Goal: Information Seeking & Learning: Learn about a topic

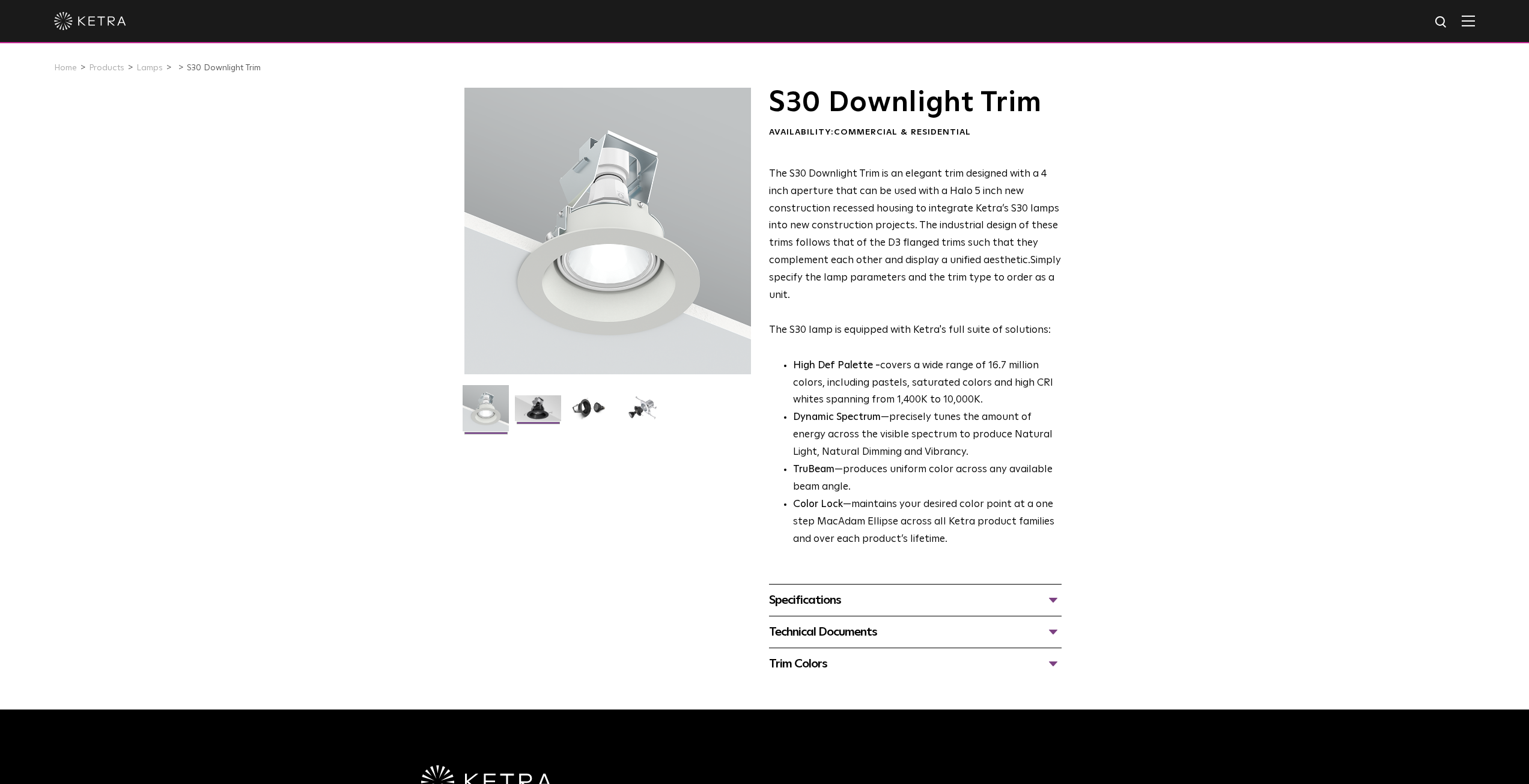
click at [533, 397] on img at bounding box center [538, 412] width 46 height 35
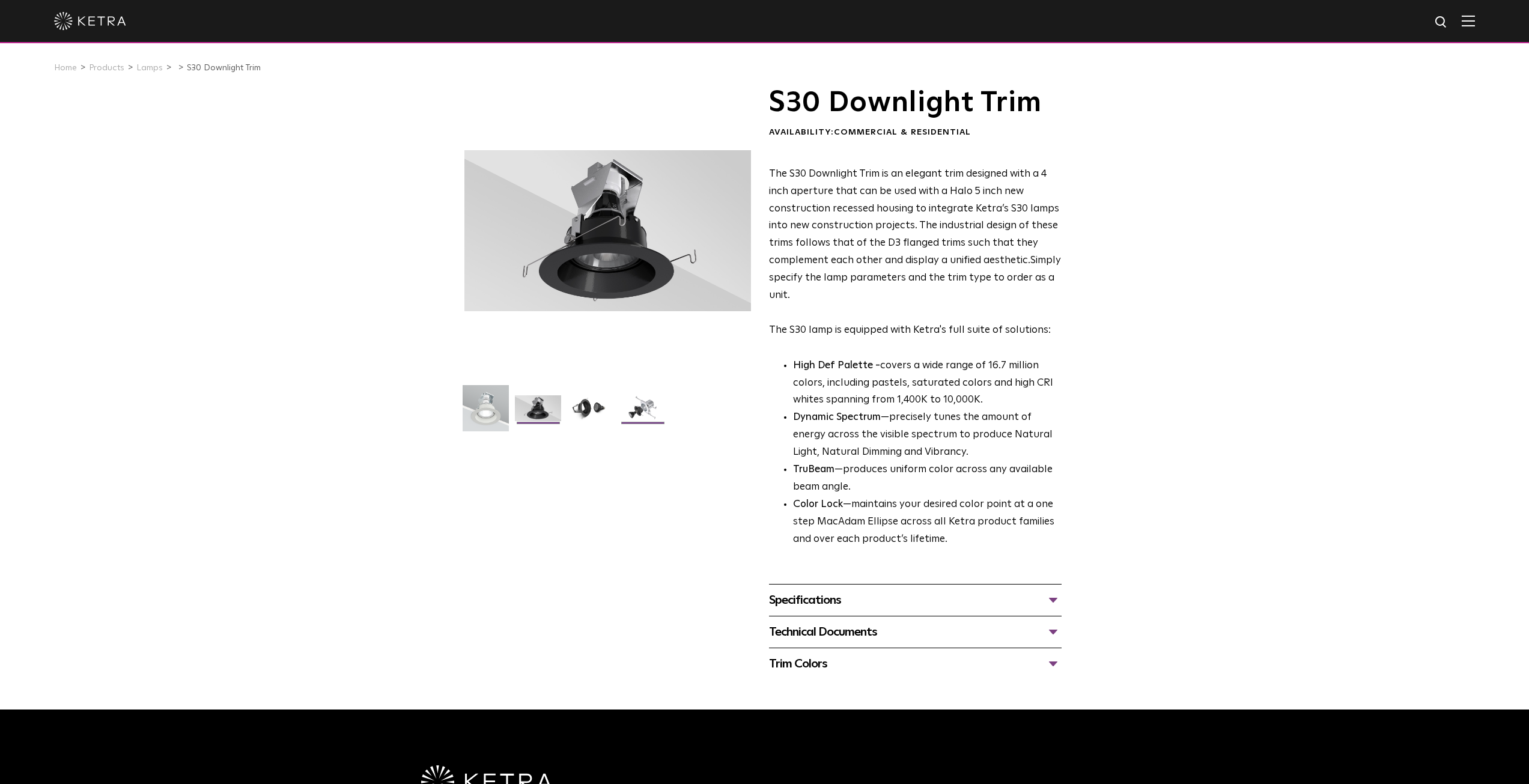
click at [643, 415] on img at bounding box center [643, 412] width 46 height 35
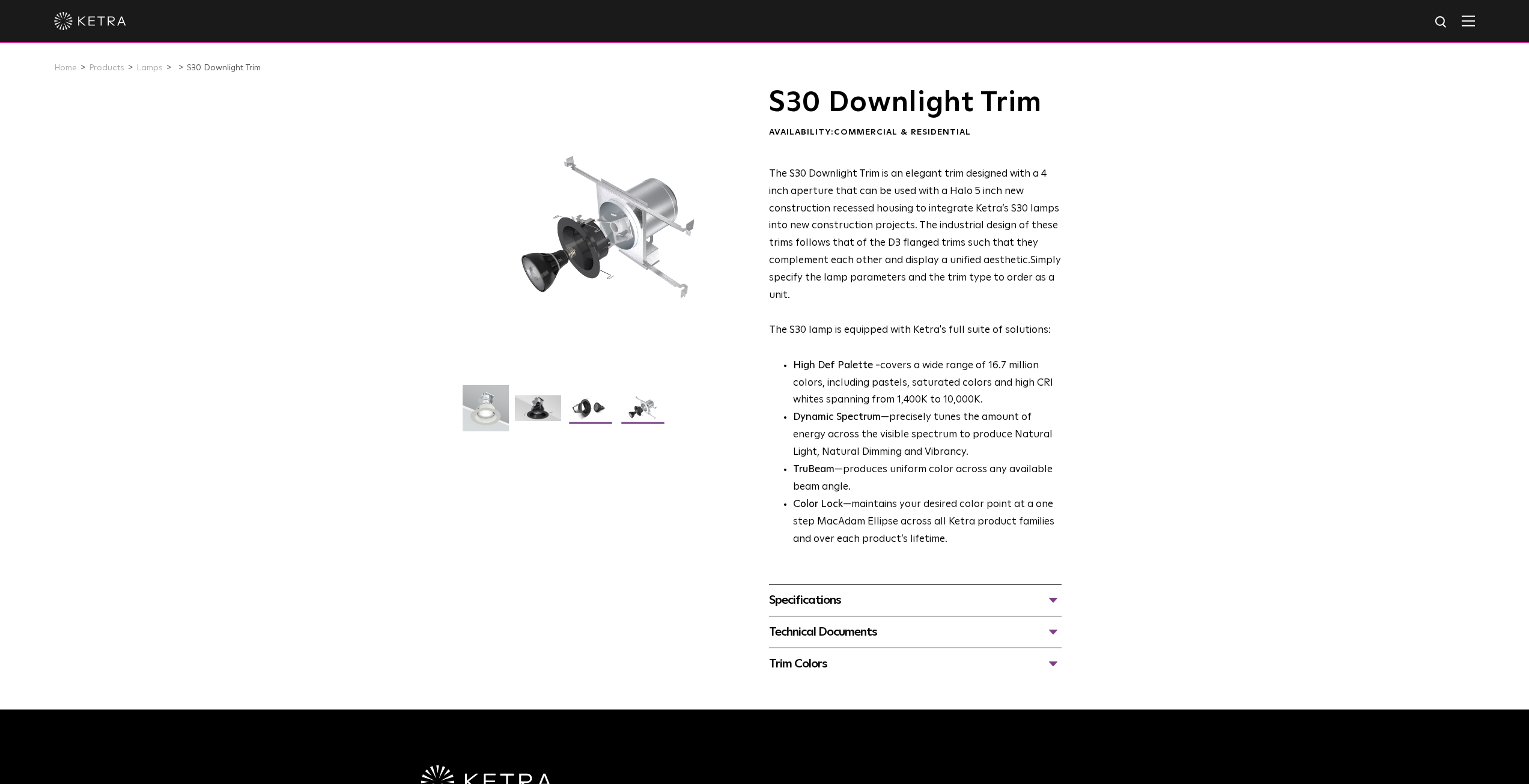
click at [599, 415] on img at bounding box center [590, 412] width 46 height 35
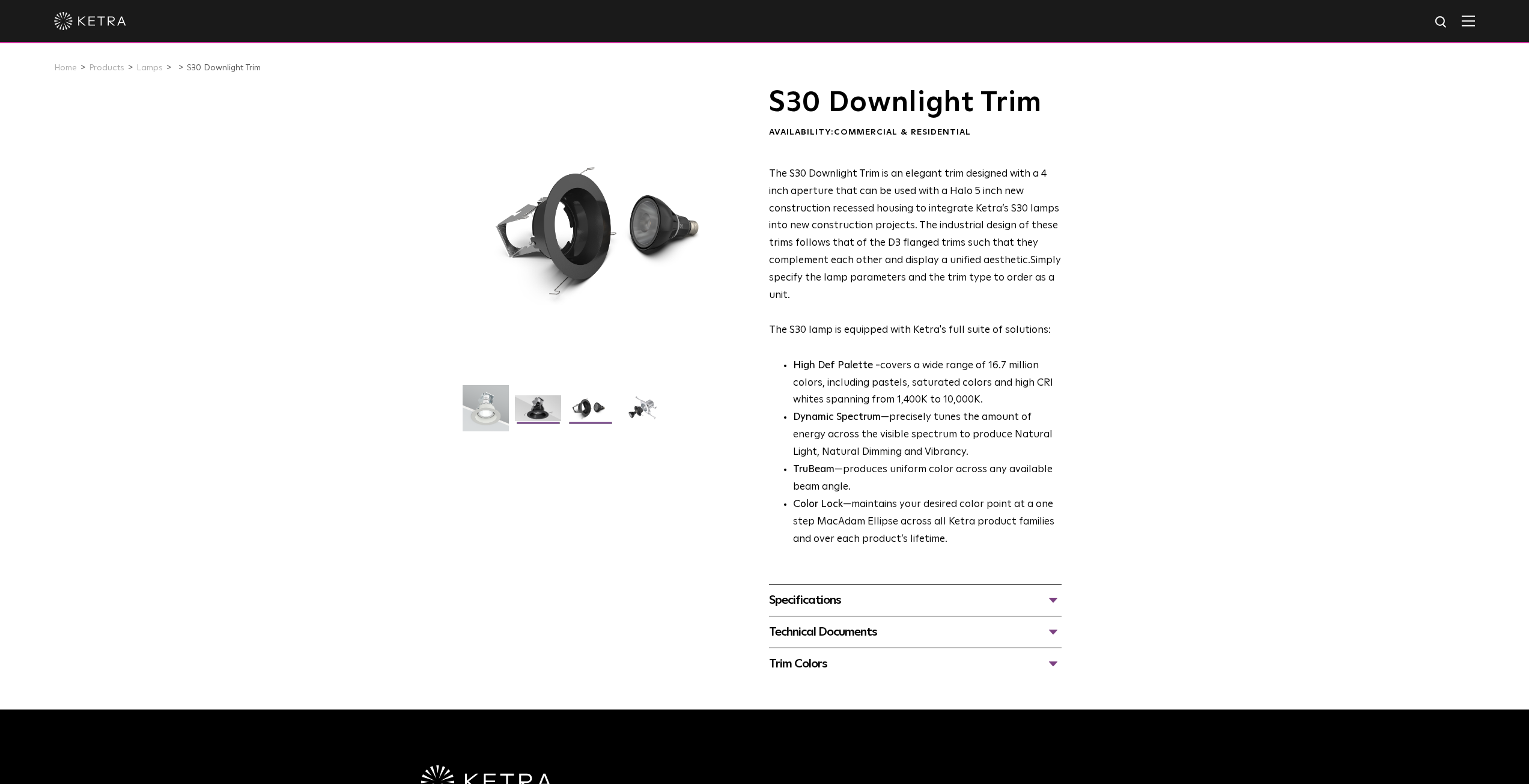
click at [543, 413] on img at bounding box center [538, 412] width 46 height 35
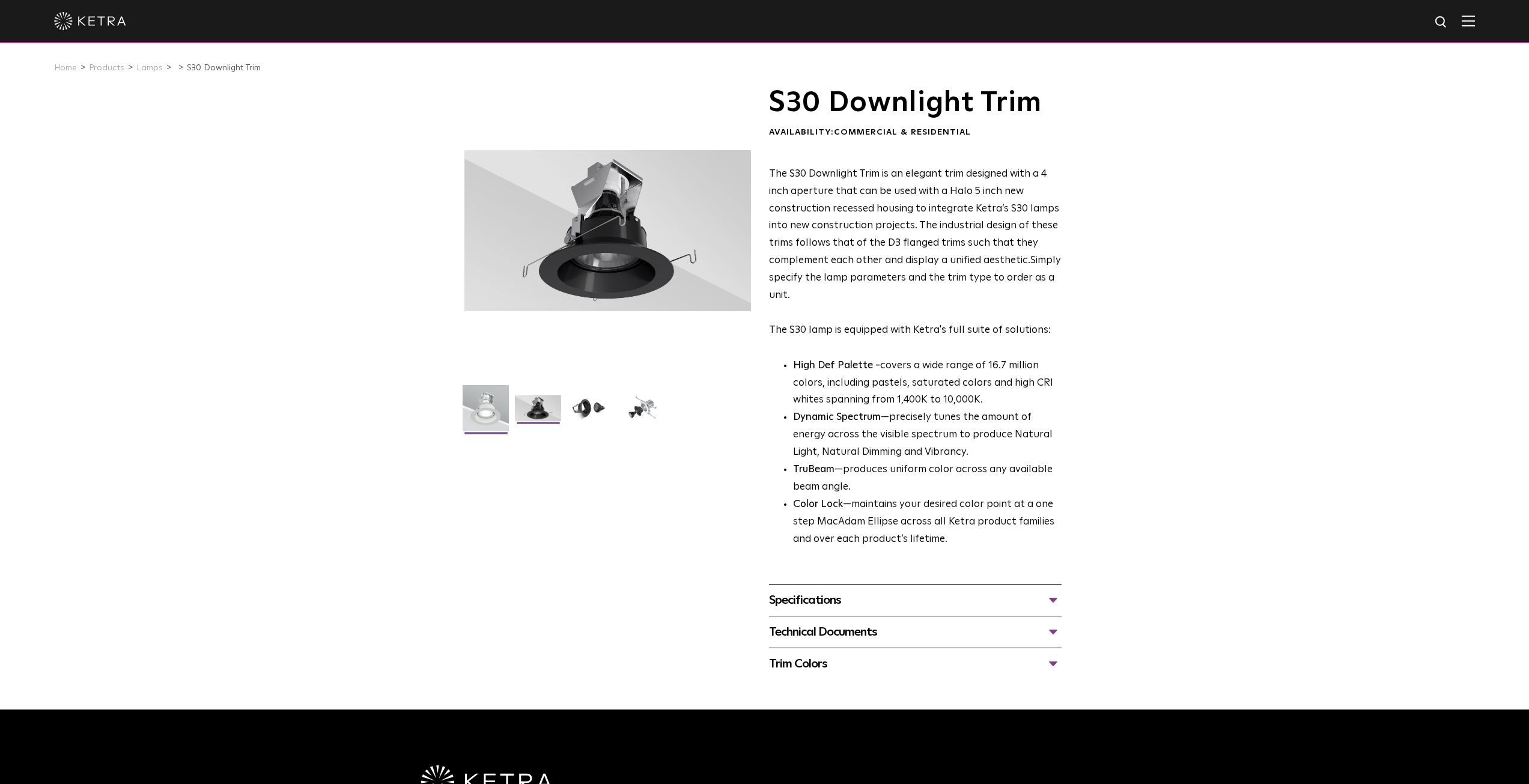
click at [490, 407] on img at bounding box center [485, 413] width 46 height 55
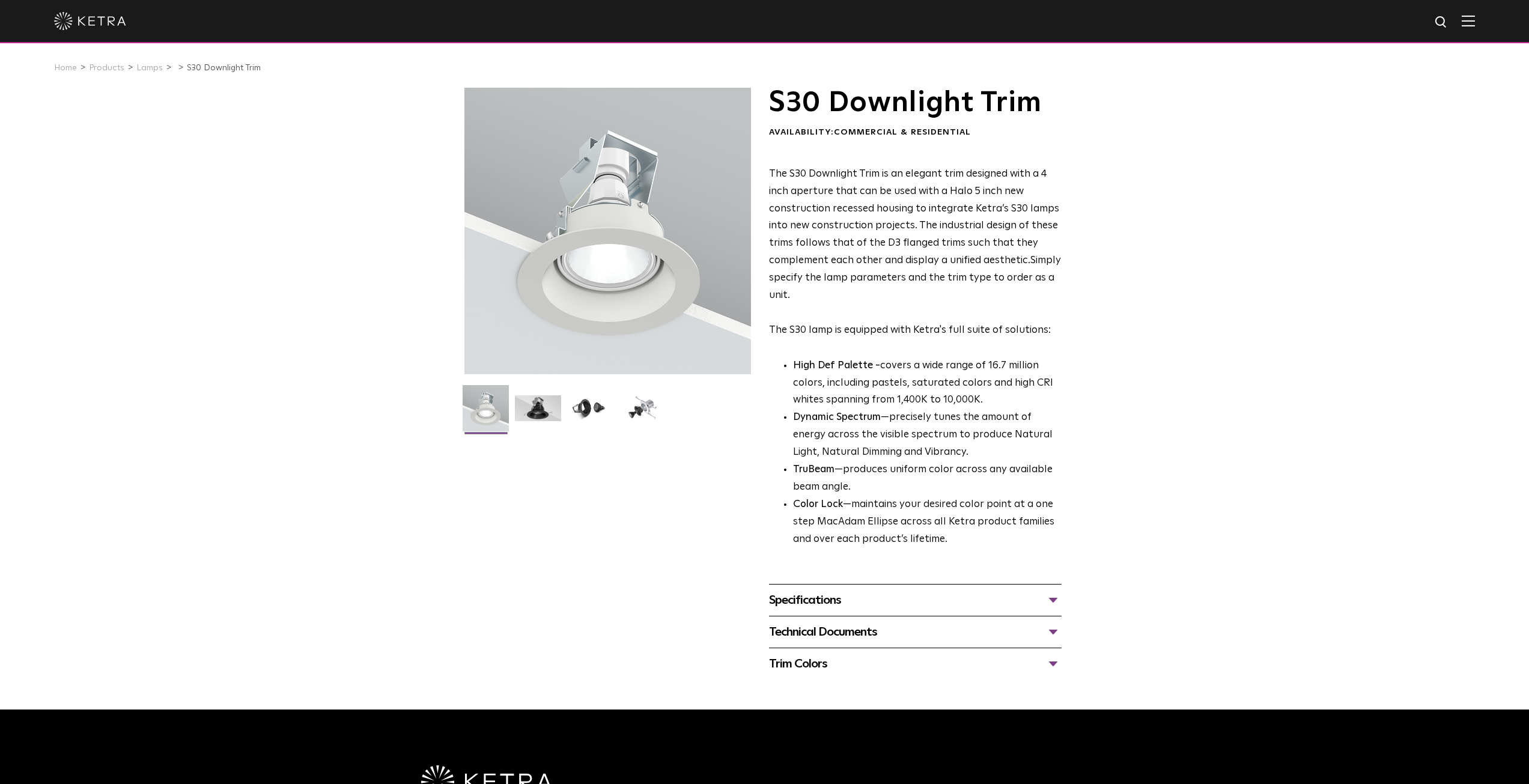
click at [655, 249] on div at bounding box center [607, 230] width 286 height 286
click at [612, 295] on div at bounding box center [607, 230] width 286 height 286
click at [545, 404] on img at bounding box center [538, 412] width 46 height 35
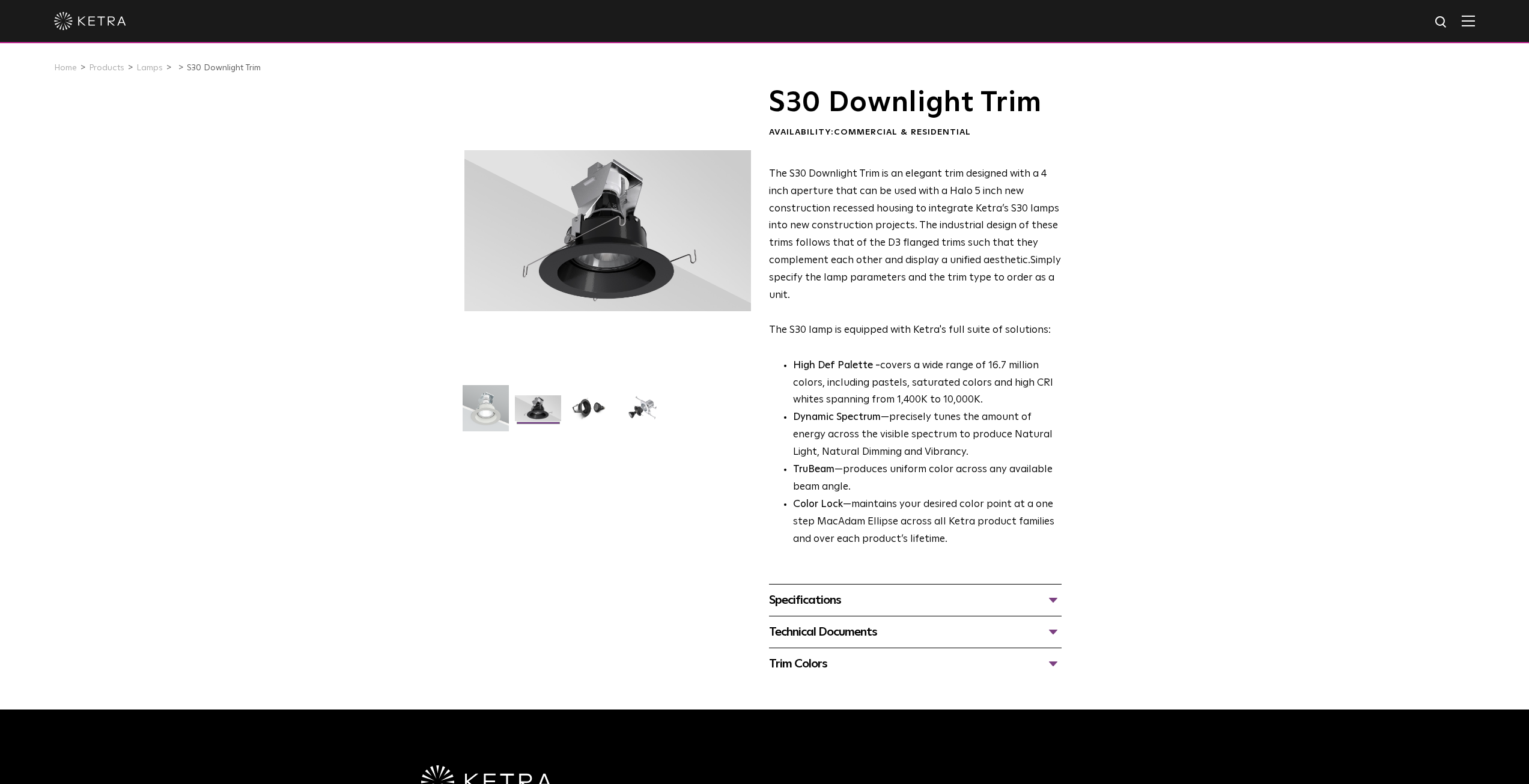
click at [517, 413] on img at bounding box center [538, 412] width 46 height 35
click at [484, 411] on img at bounding box center [485, 413] width 46 height 55
